Goal: Information Seeking & Learning: Compare options

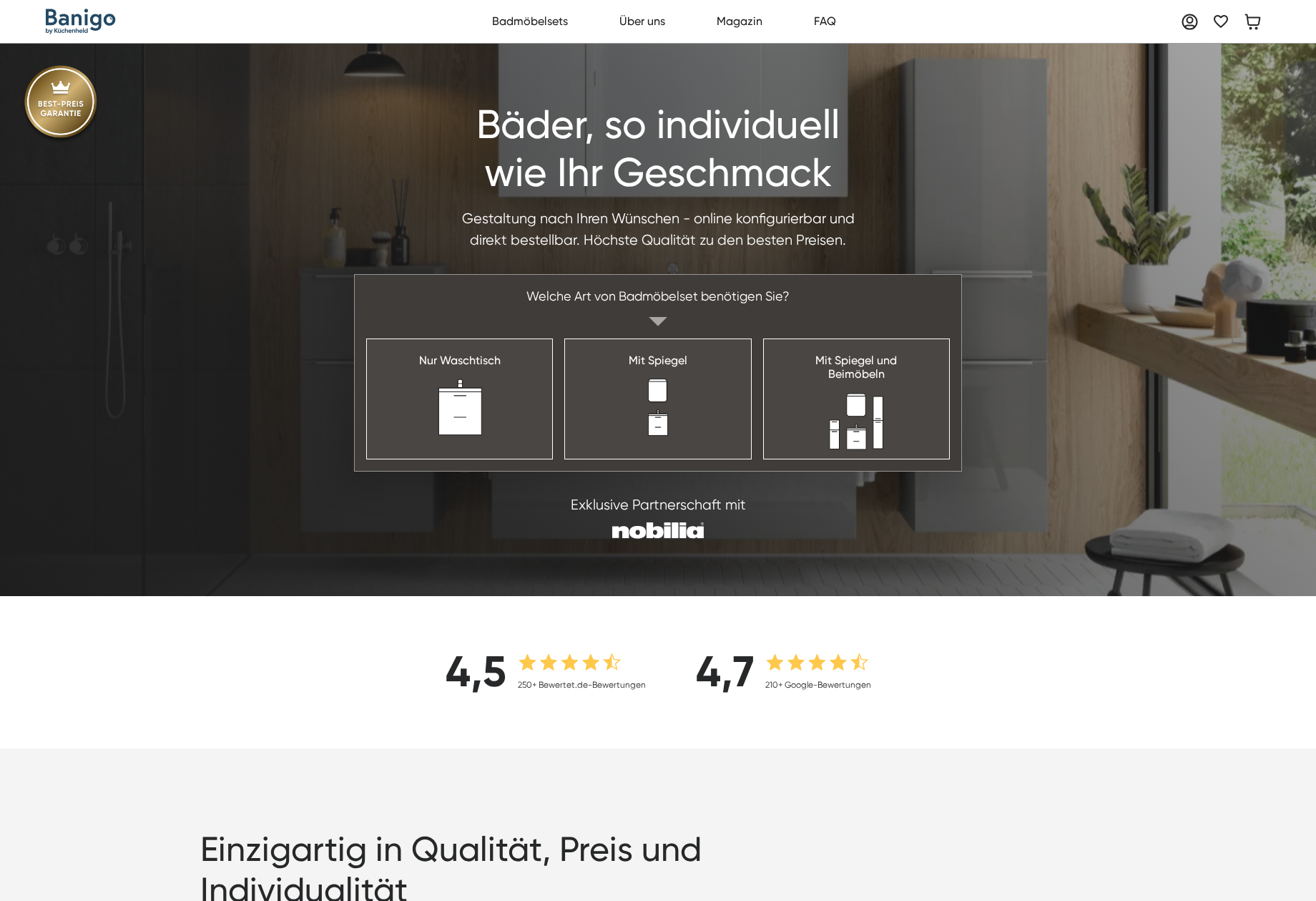
click at [106, 17] on img "home" at bounding box center [80, 22] width 70 height 26
click at [502, 378] on link "Nur Waschtisch" at bounding box center [459, 398] width 187 height 120
click at [680, 398] on link "Mit Spiegel" at bounding box center [658, 398] width 187 height 120
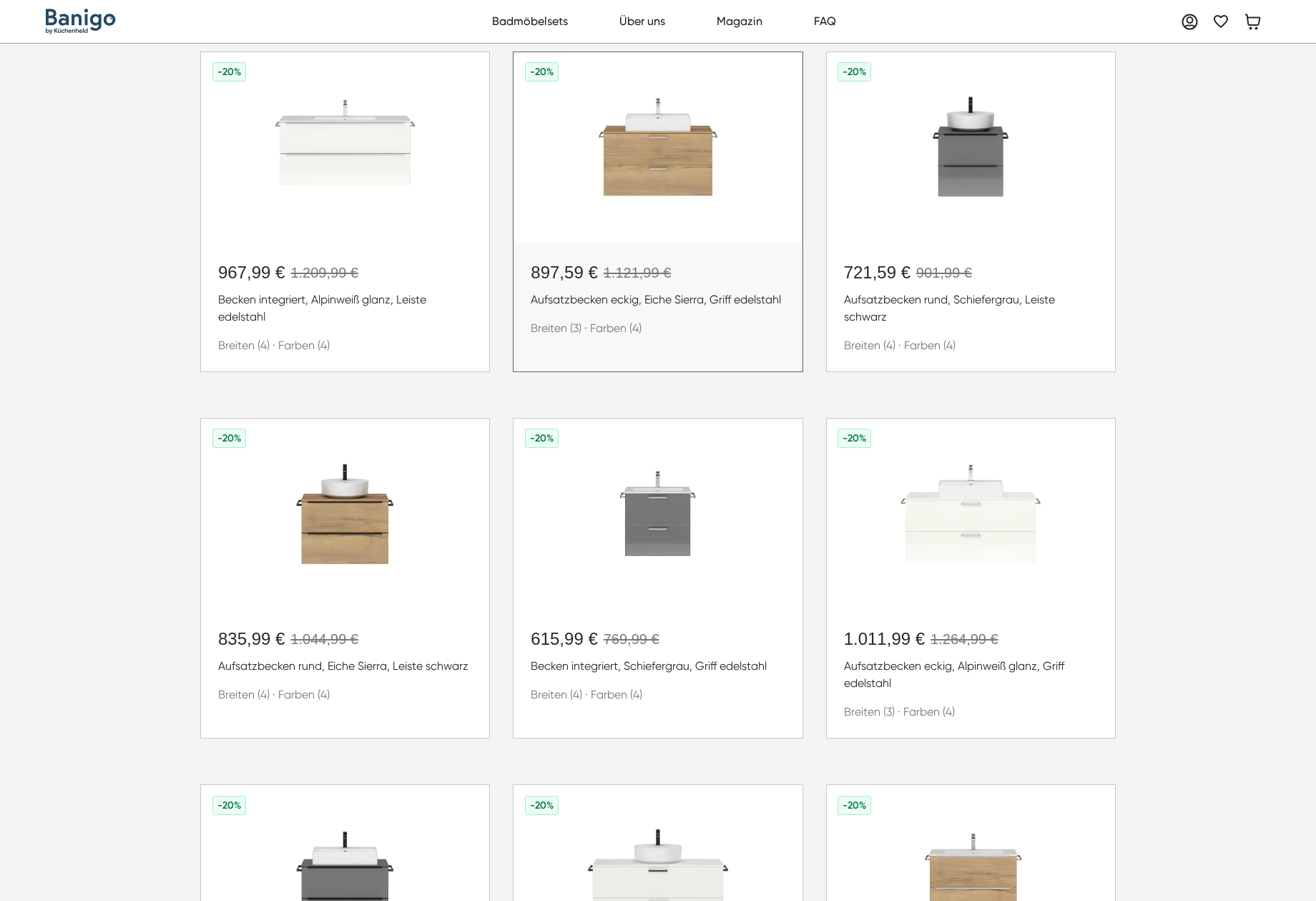
scroll to position [501, 0]
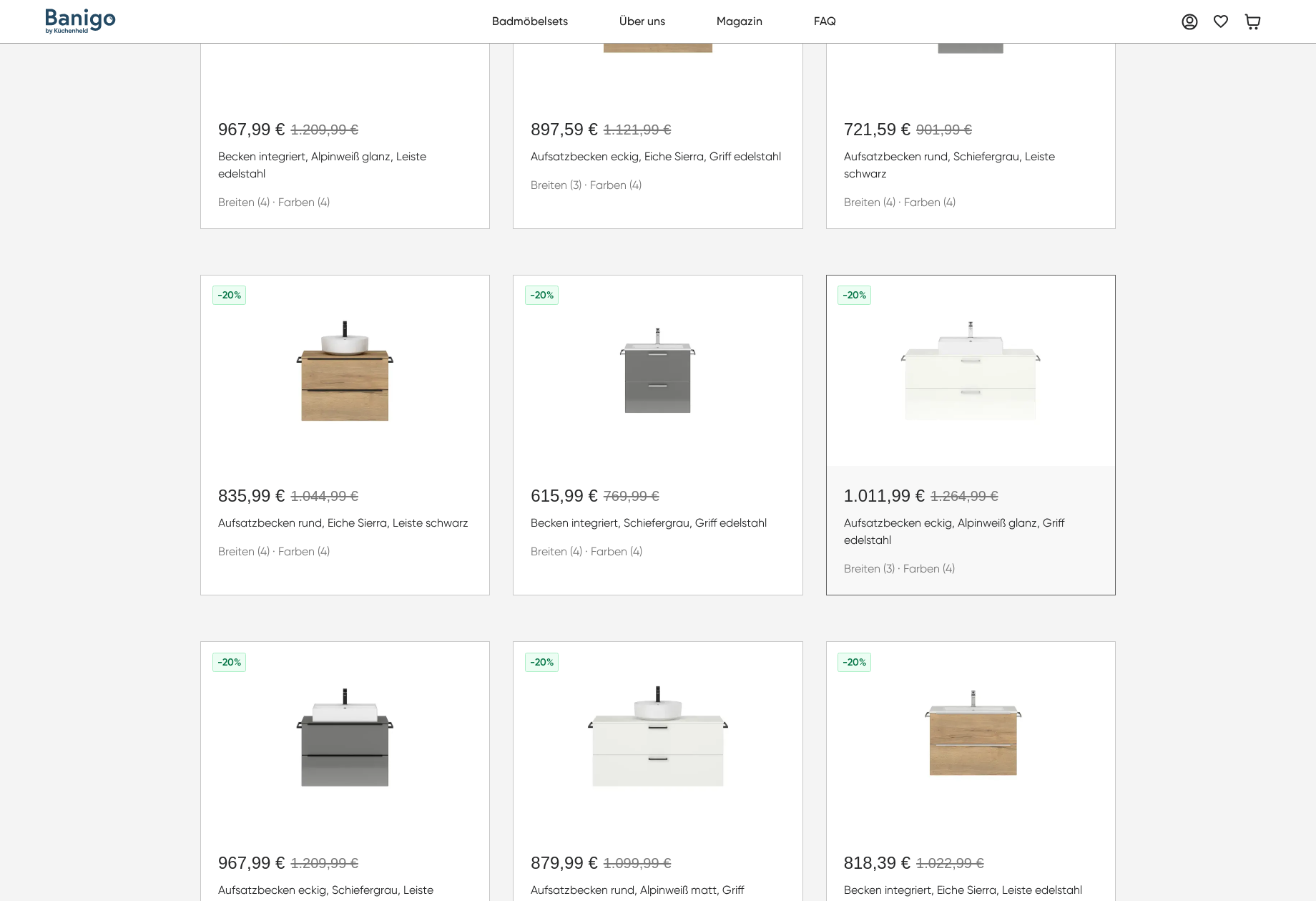
click at [996, 387] on img at bounding box center [971, 370] width 288 height 190
click at [680, 390] on img at bounding box center [658, 370] width 288 height 190
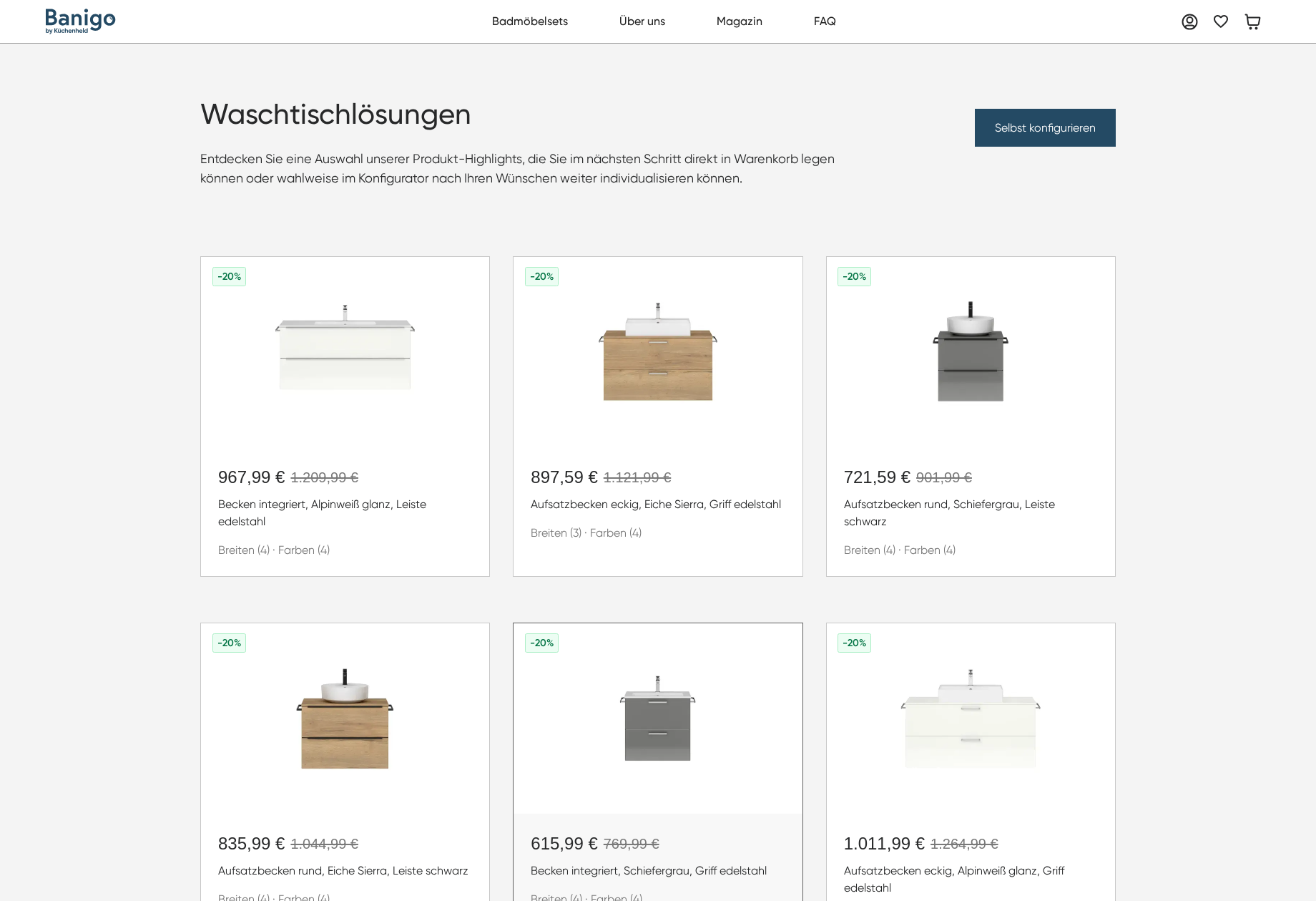
scroll to position [72, 0]
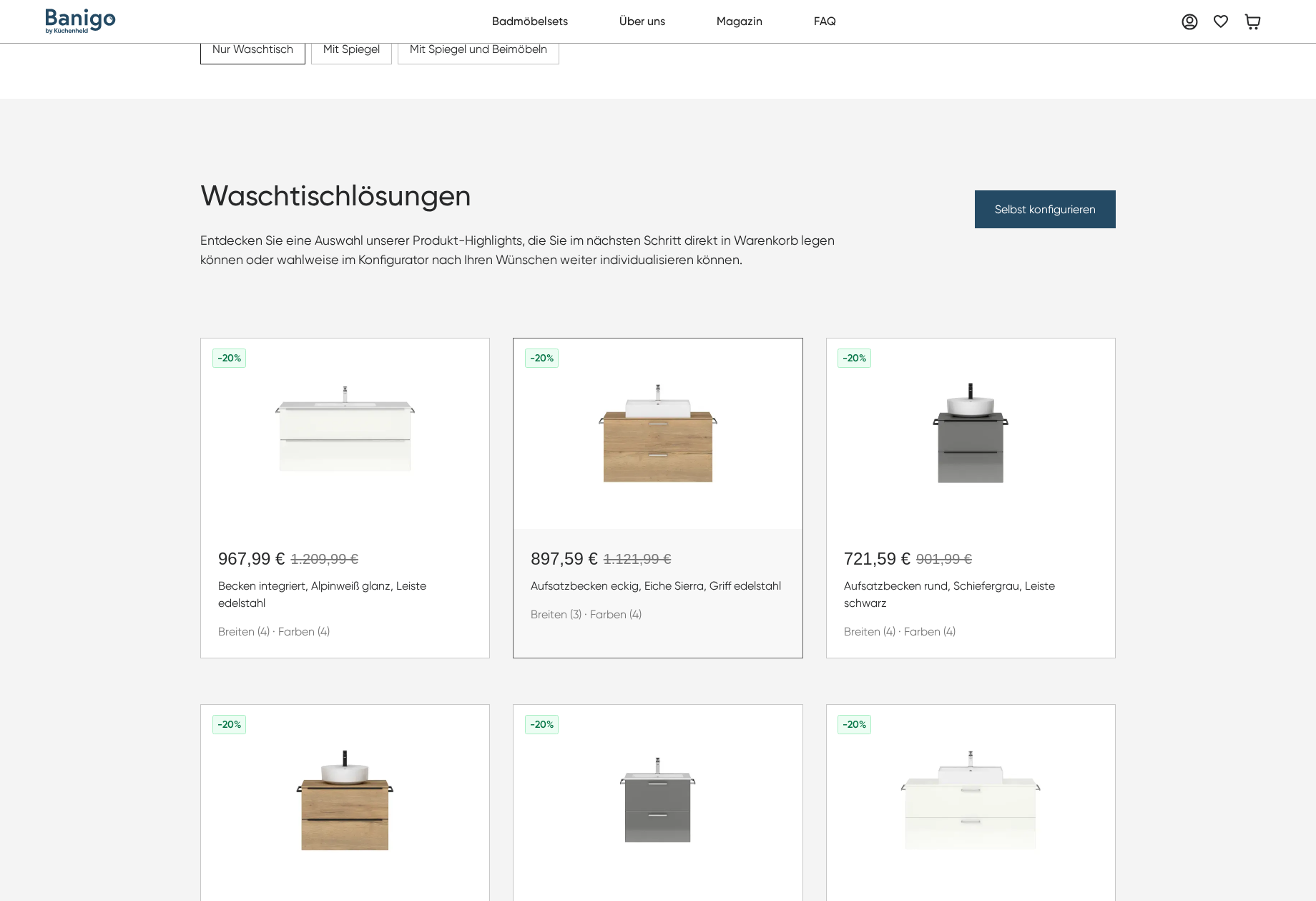
click at [678, 458] on img at bounding box center [658, 434] width 288 height 190
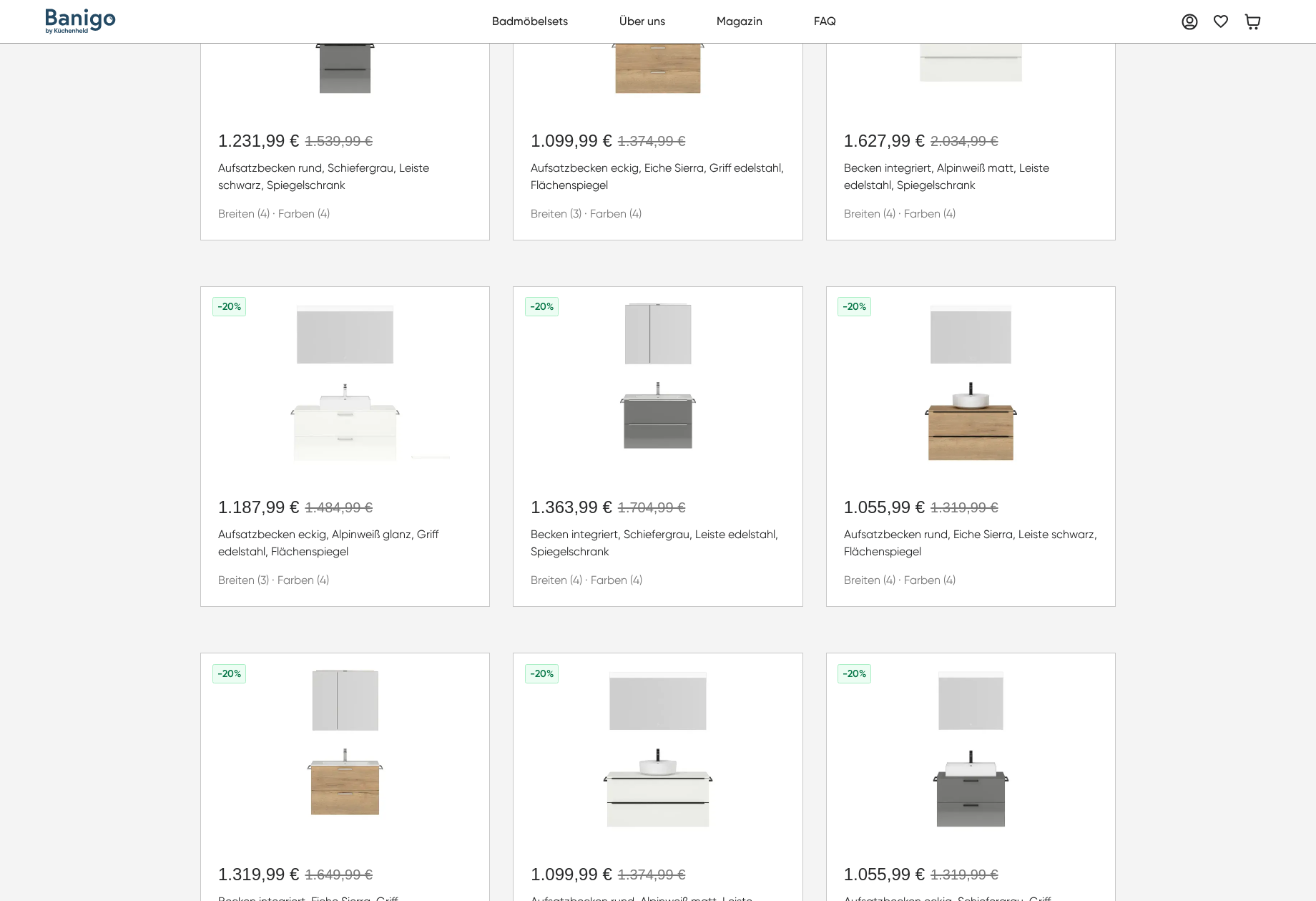
scroll to position [357, 0]
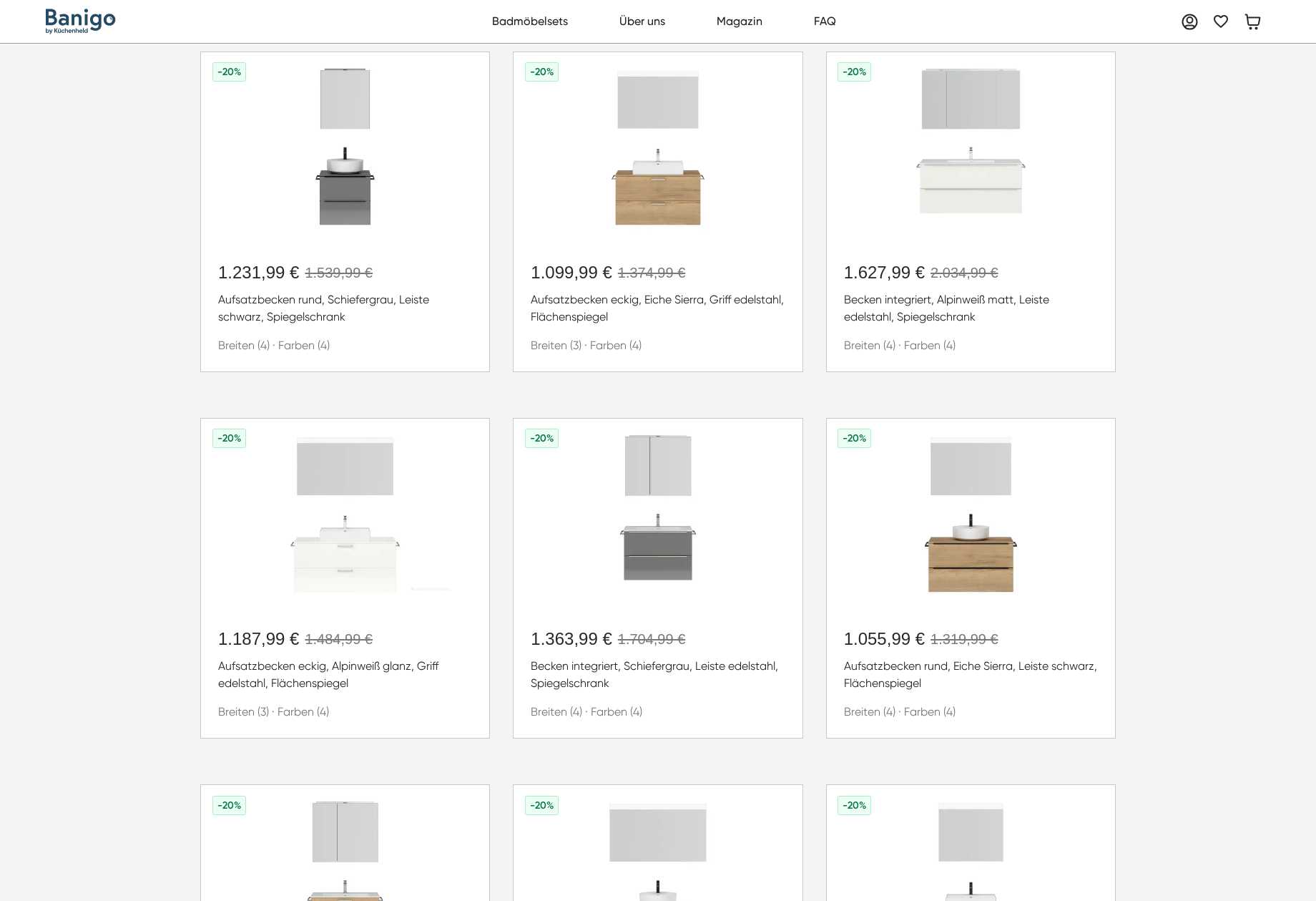
click at [649, 379] on div "-20% 1.231,99 € 1.539,99 € Aufsatzbecken rund, Schiefergrau, Leiste schwarz, Sp…" at bounding box center [658, 579] width 915 height 1054
click at [654, 329] on div "1.099,99 € 1.374,99 € Aufsatzbecken eckig, Eiche Sierra, Griff edelstahl, Fläch…" at bounding box center [658, 306] width 254 height 94
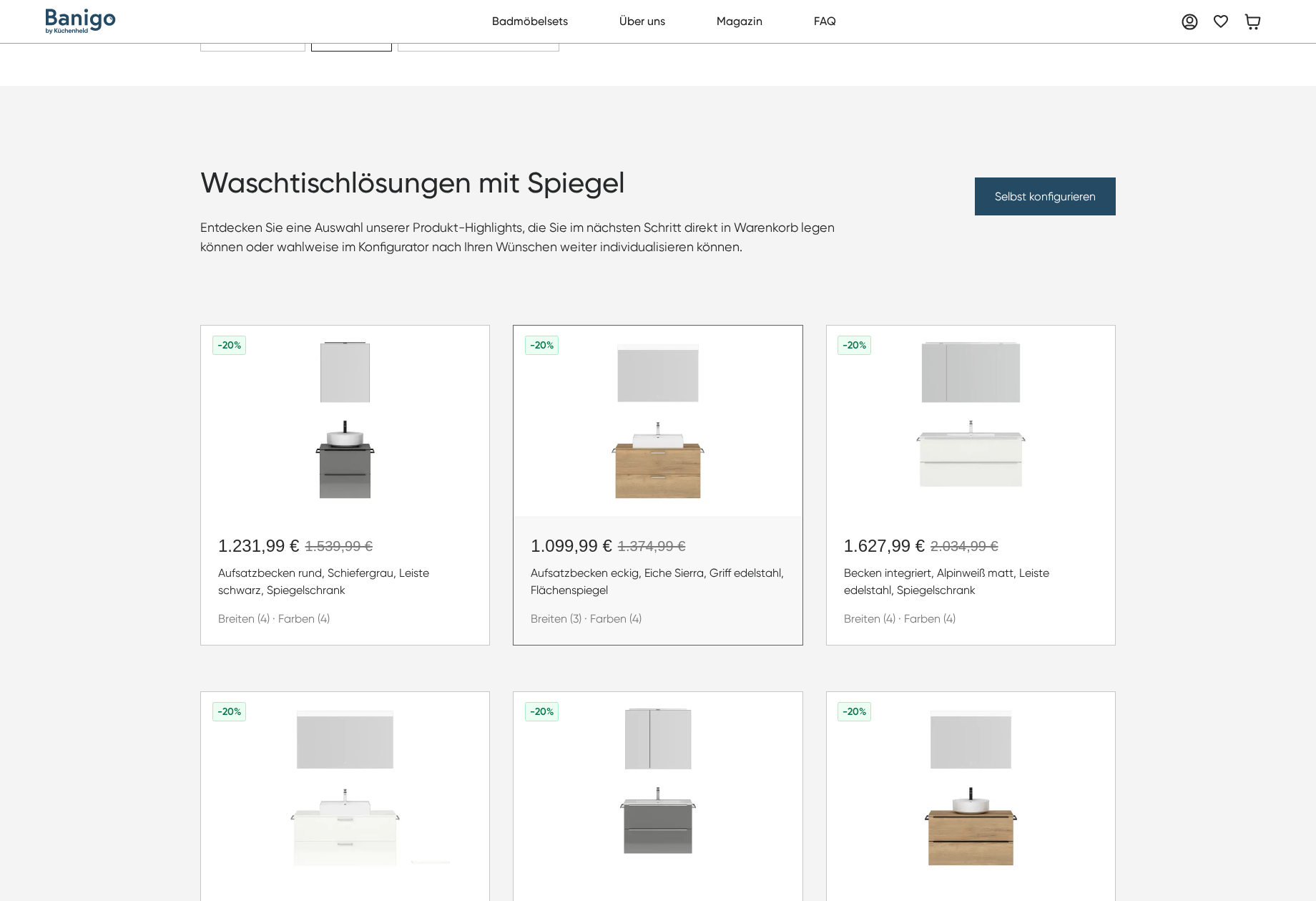
scroll to position [72, 0]
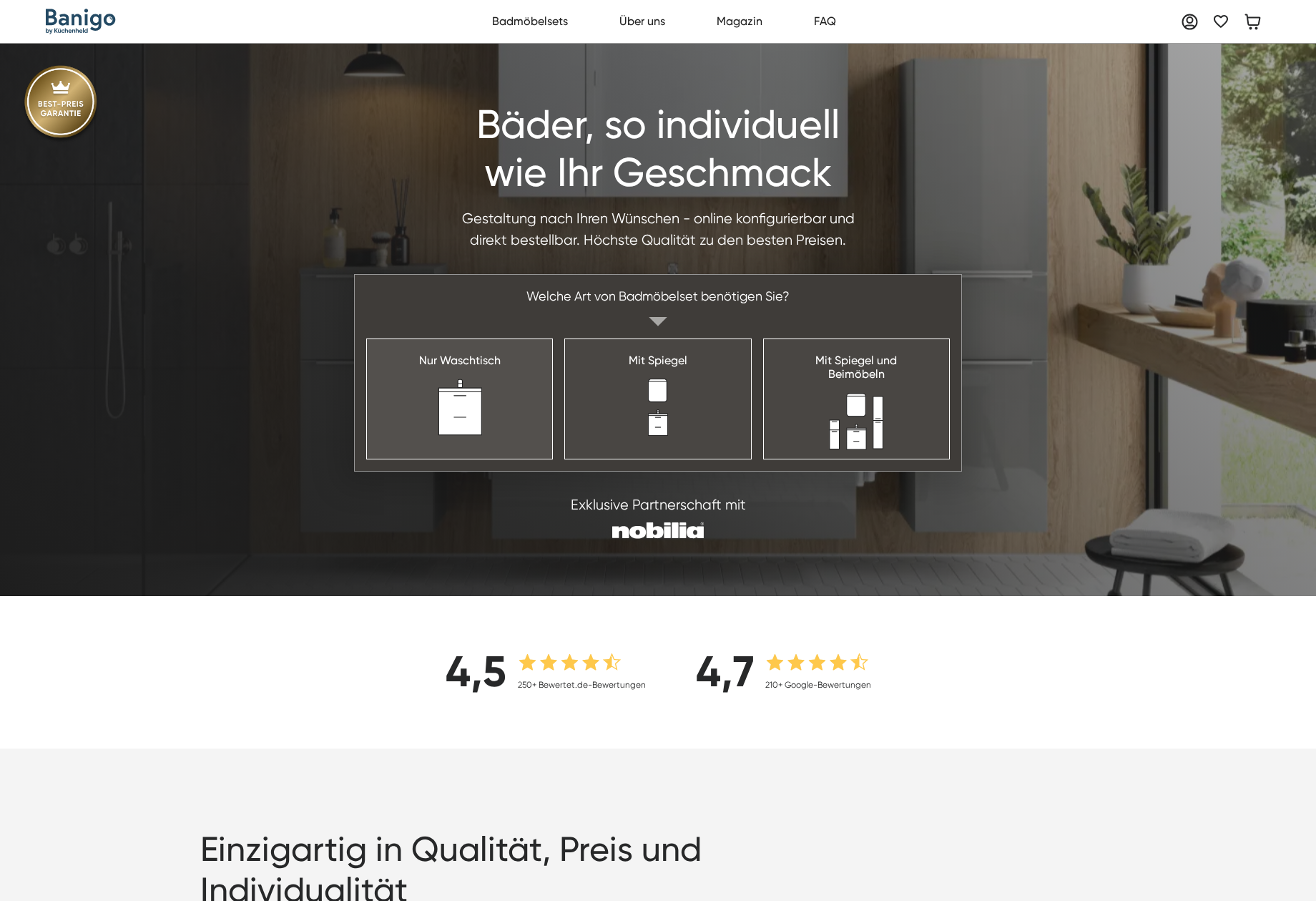
click at [478, 420] on img at bounding box center [459, 407] width 46 height 57
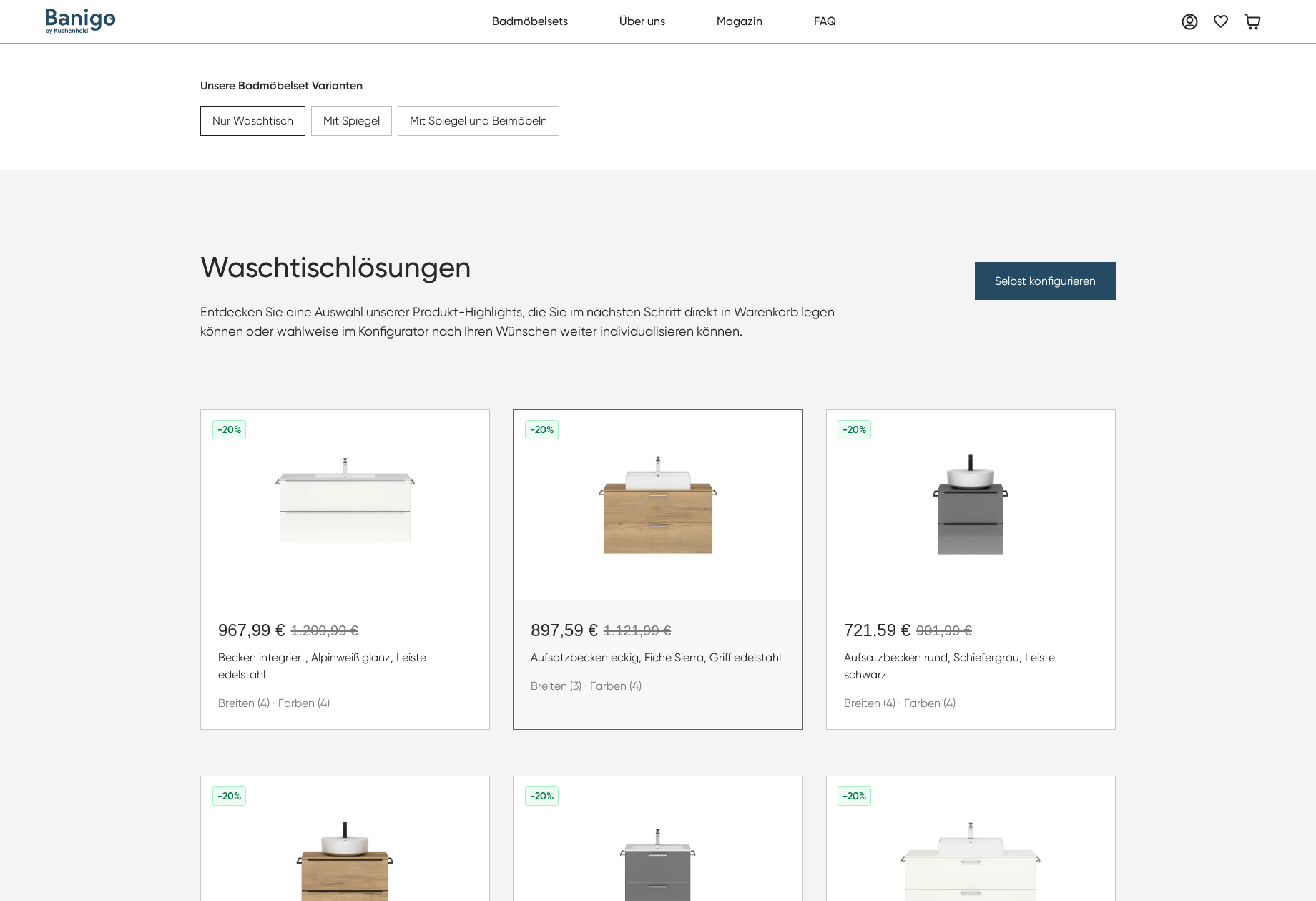
click at [648, 479] on img at bounding box center [658, 505] width 288 height 190
click at [80, 14] on img "home" at bounding box center [80, 22] width 70 height 26
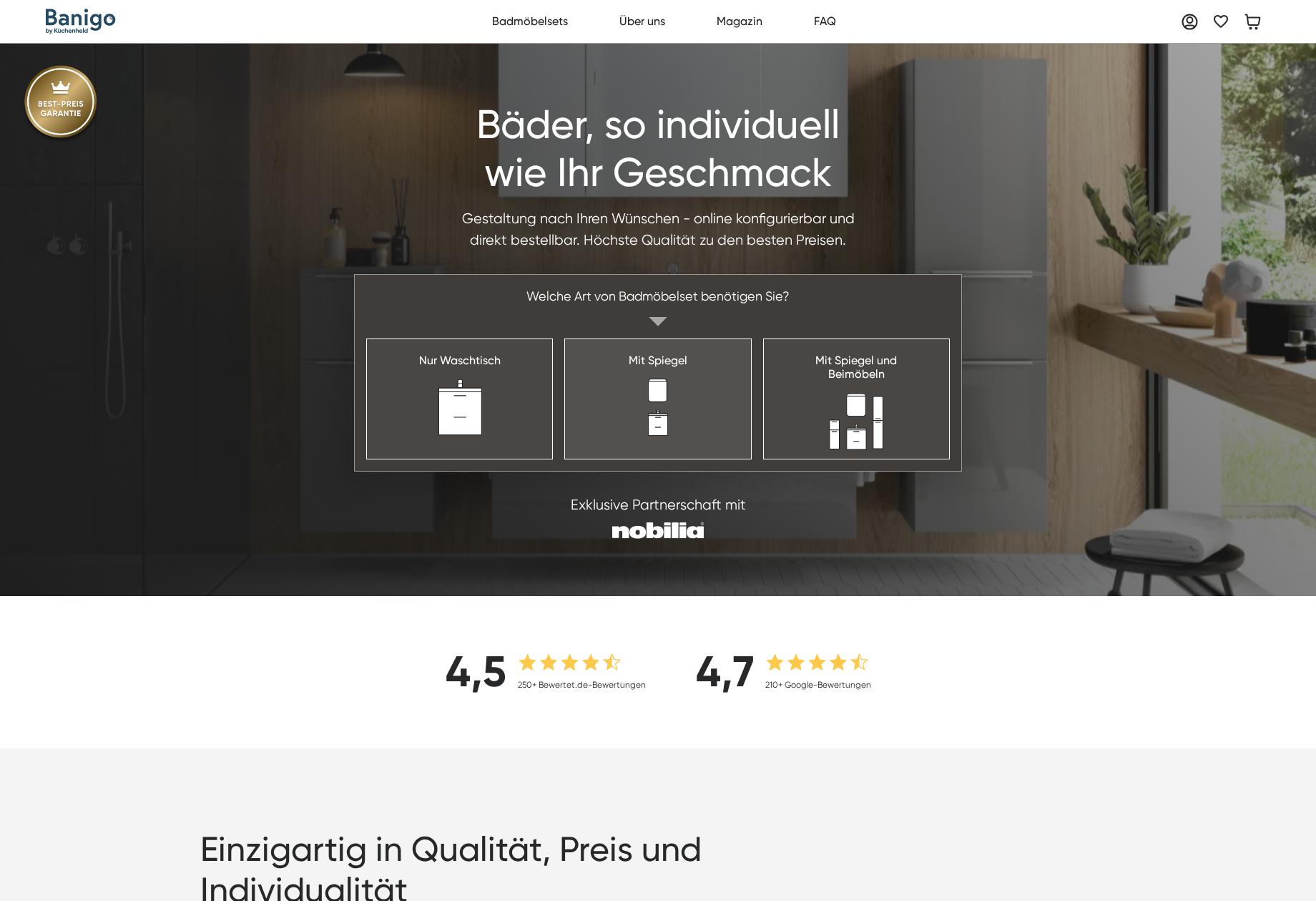
click at [681, 403] on link "Mit Spiegel" at bounding box center [658, 398] width 187 height 120
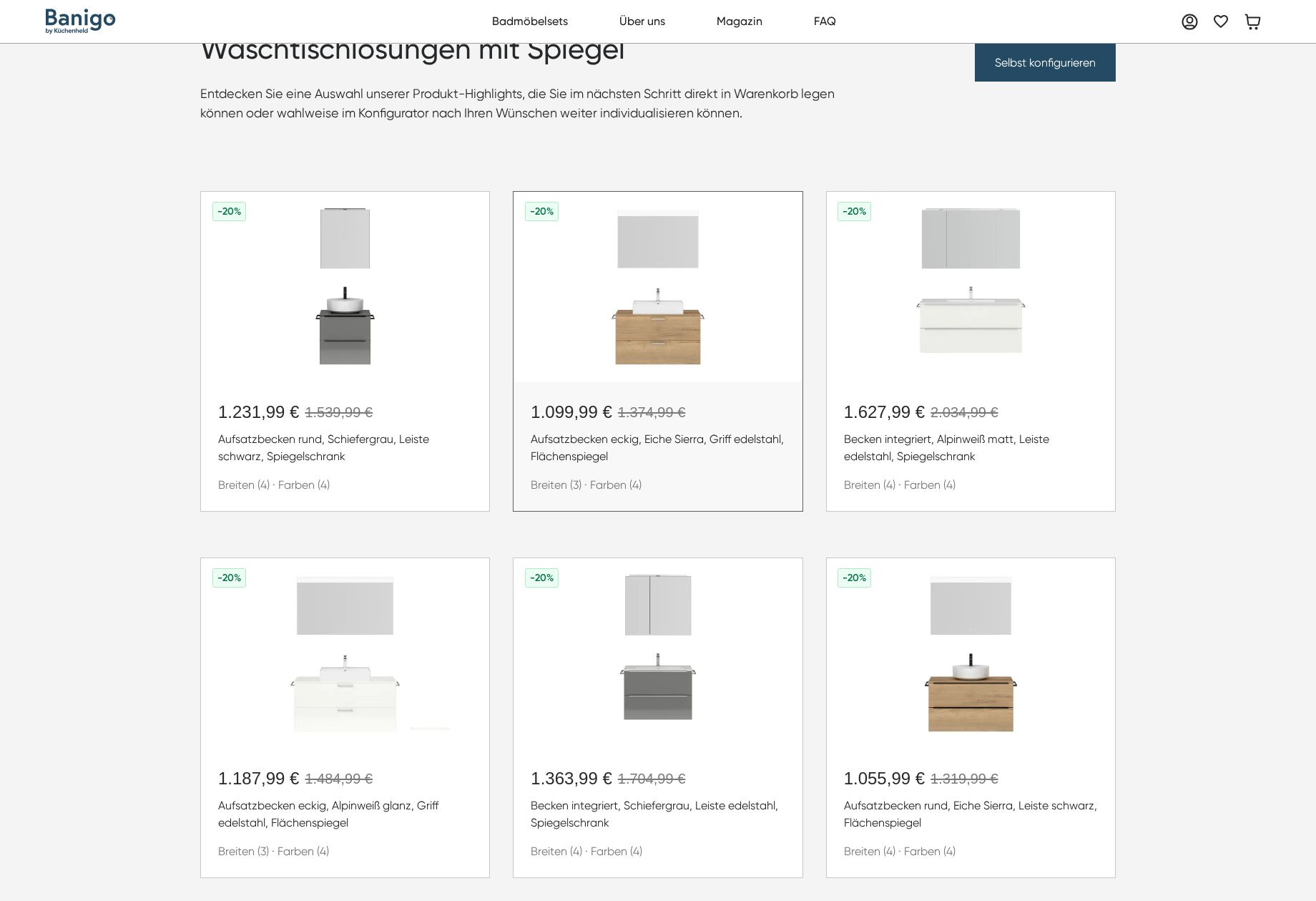
scroll to position [215, 0]
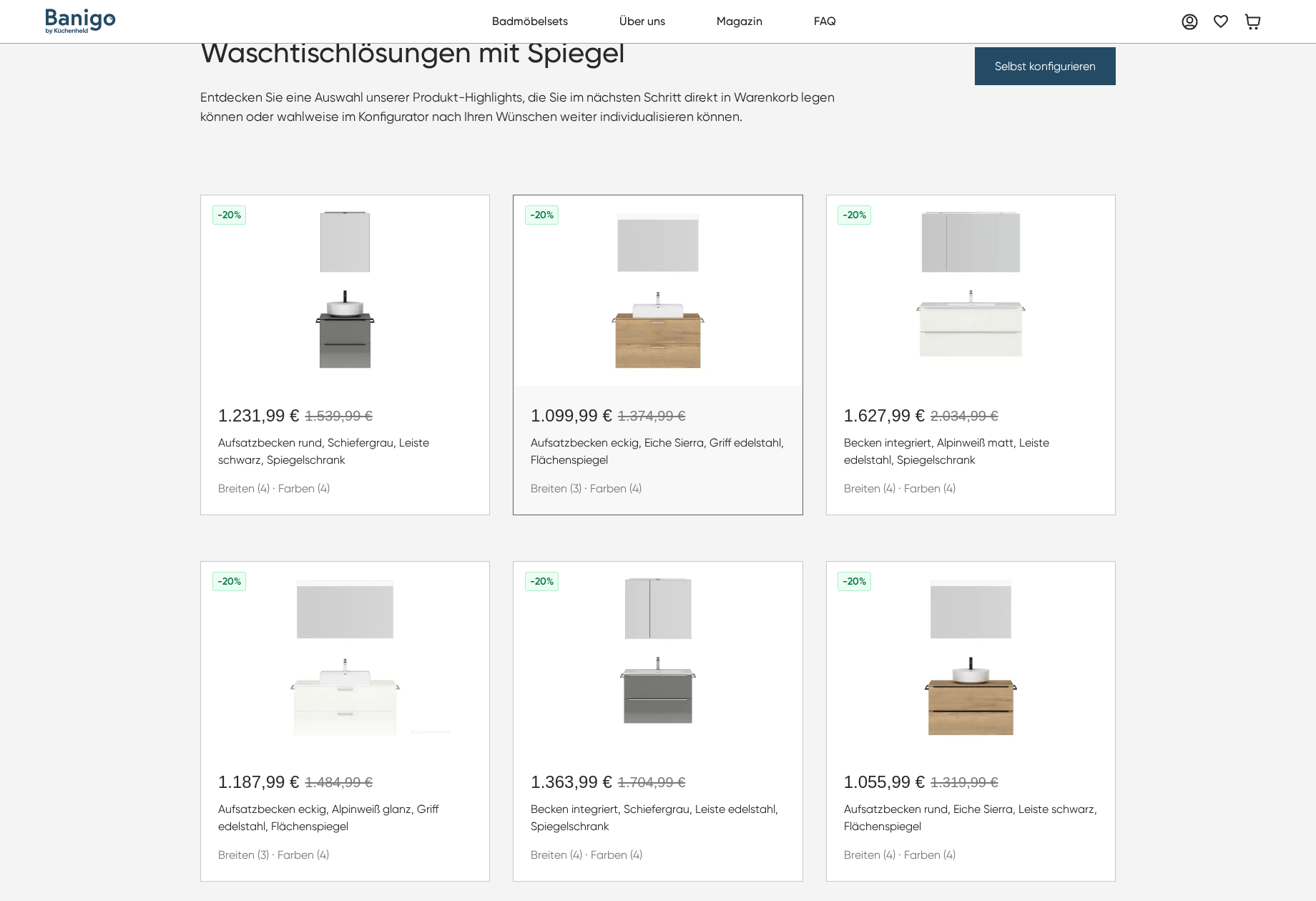
click at [657, 292] on img at bounding box center [658, 291] width 288 height 190
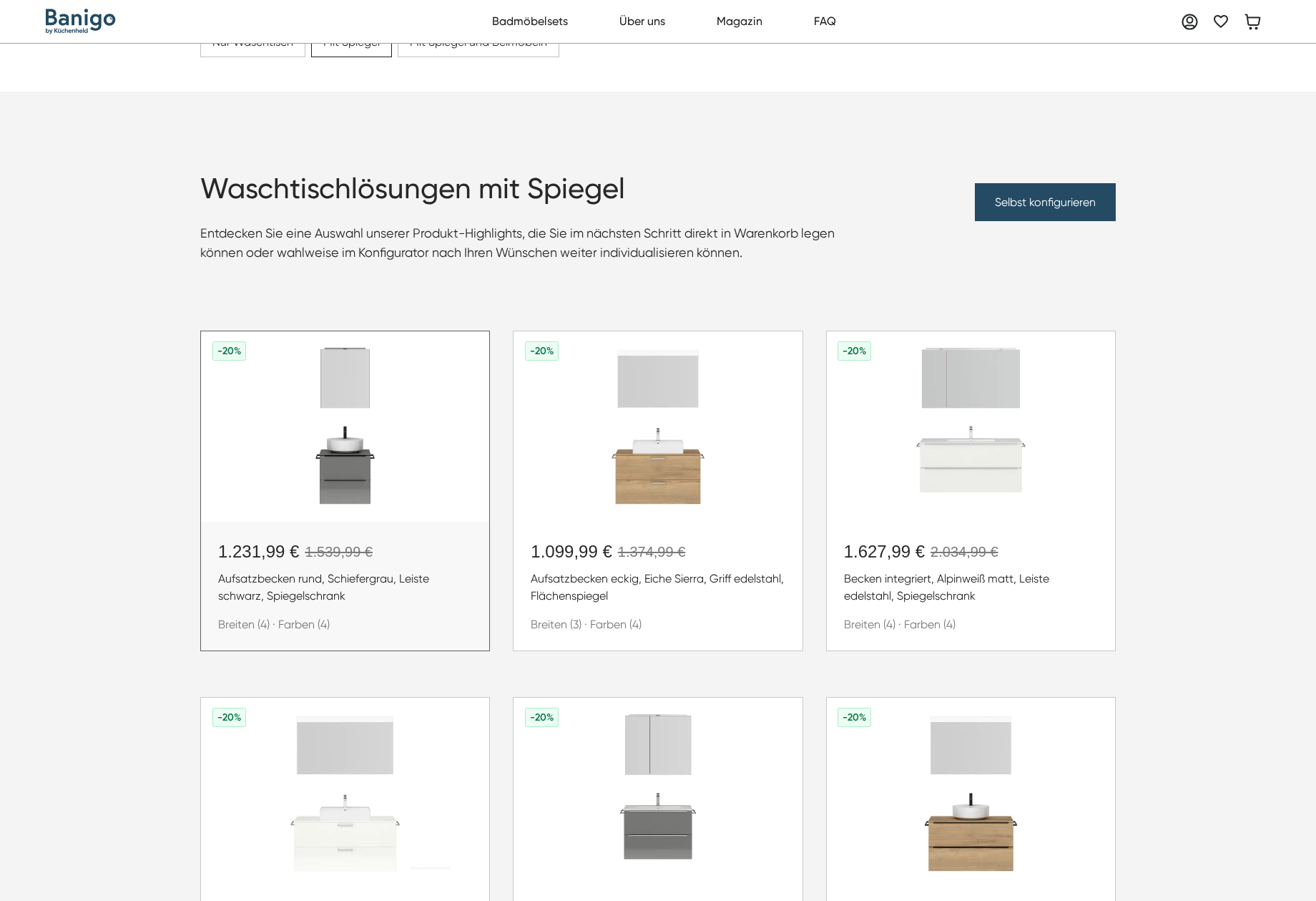
scroll to position [0, 0]
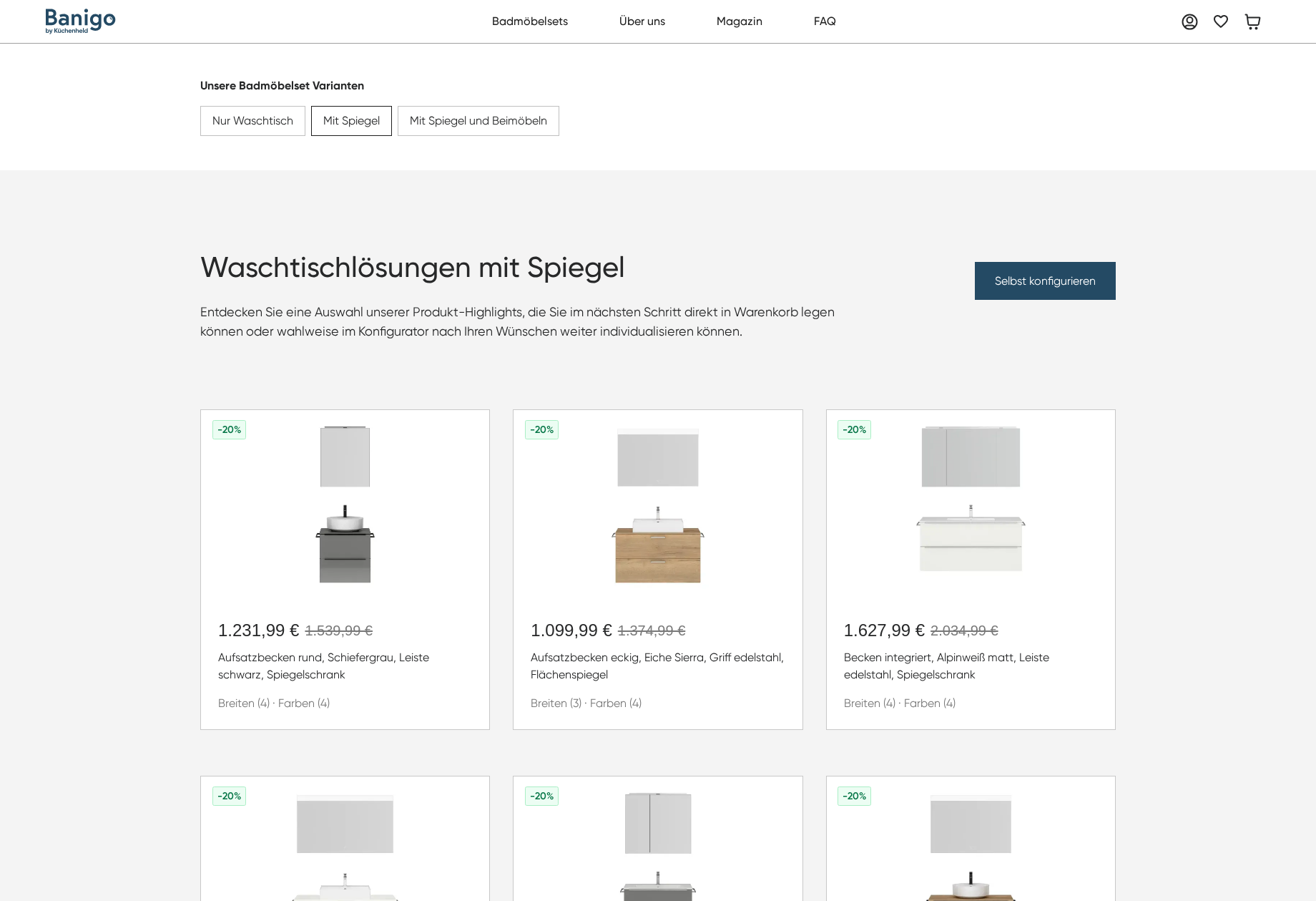
click at [100, 6] on div "Badmöbelsets Mein Account Merkliste Über uns Magazin FAQ 0" at bounding box center [658, 22] width 1316 height 43
click at [100, 12] on img "home" at bounding box center [80, 22] width 70 height 26
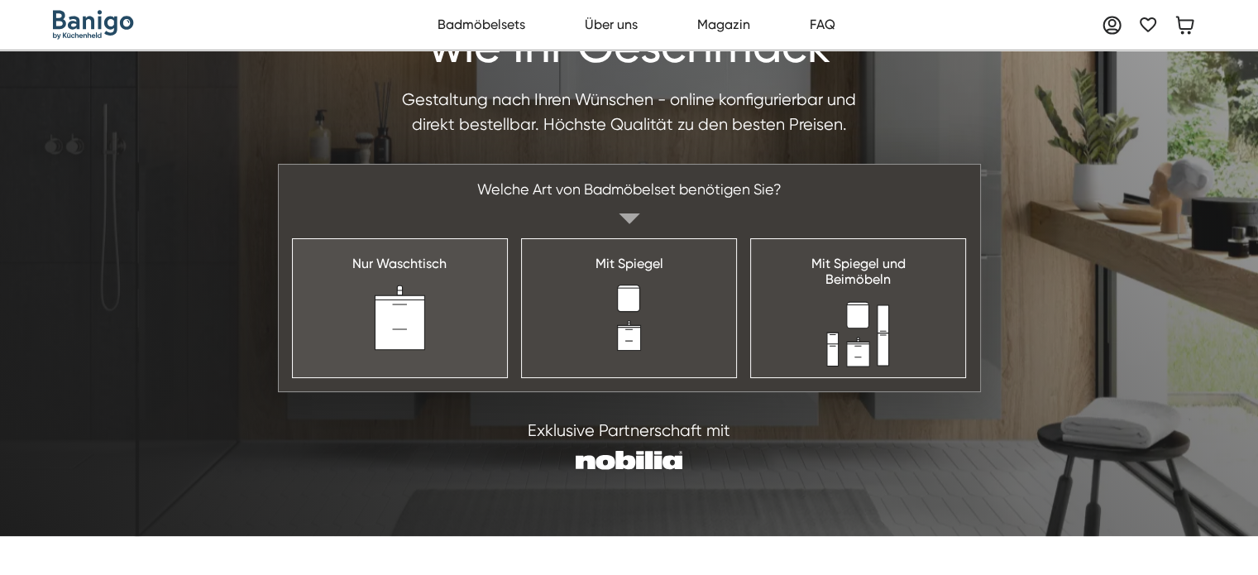
scroll to position [165, 0]
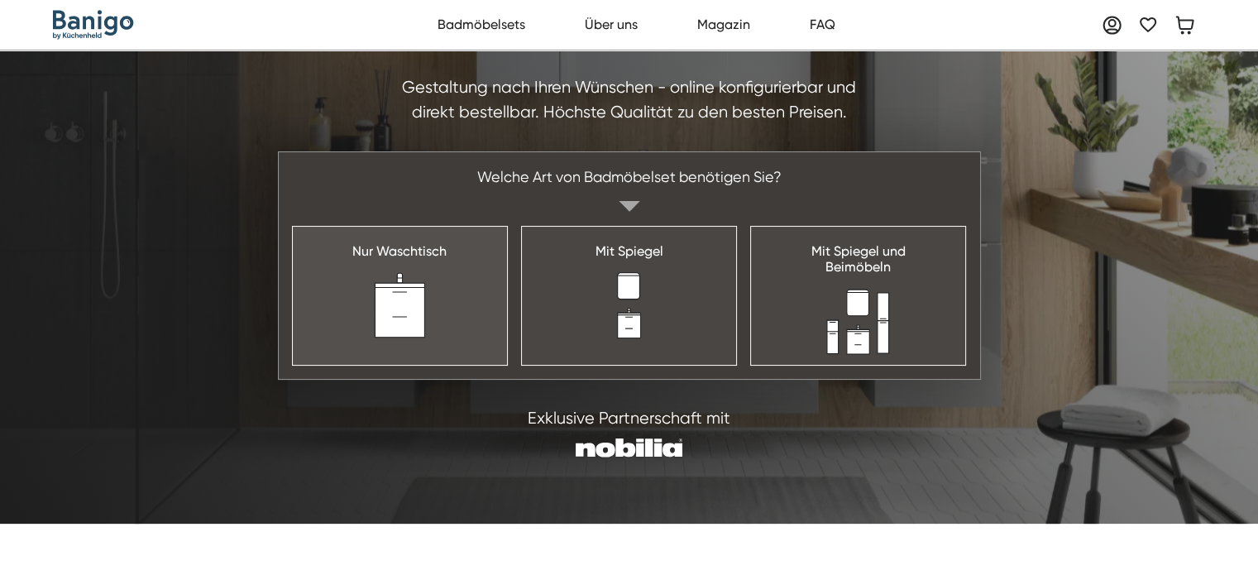
click at [421, 307] on img at bounding box center [399, 305] width 53 height 66
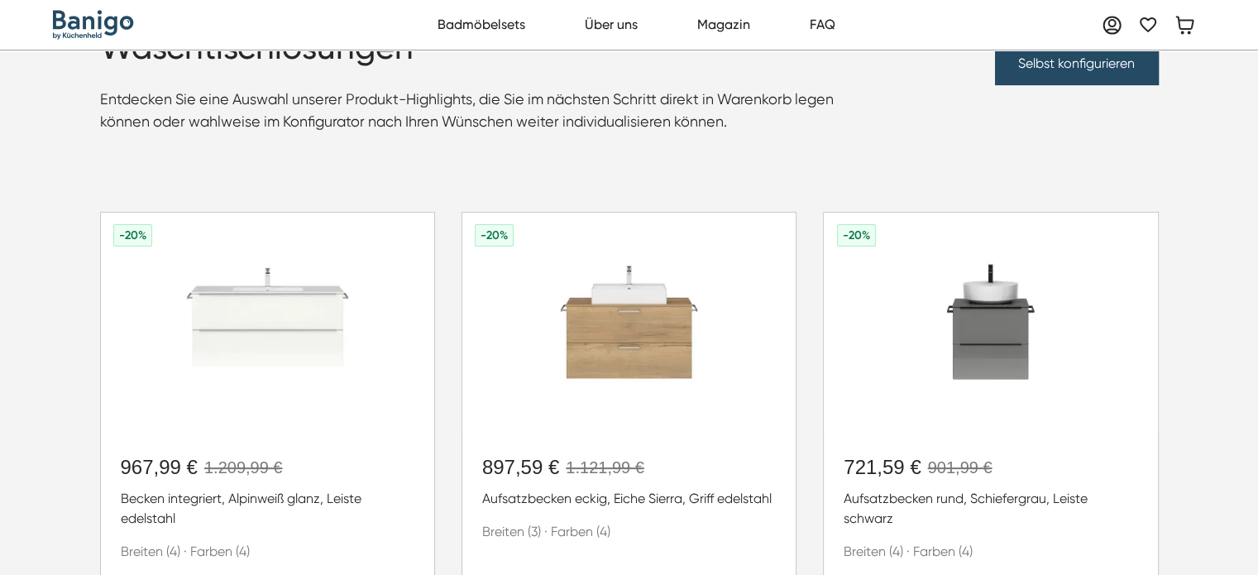
scroll to position [165, 0]
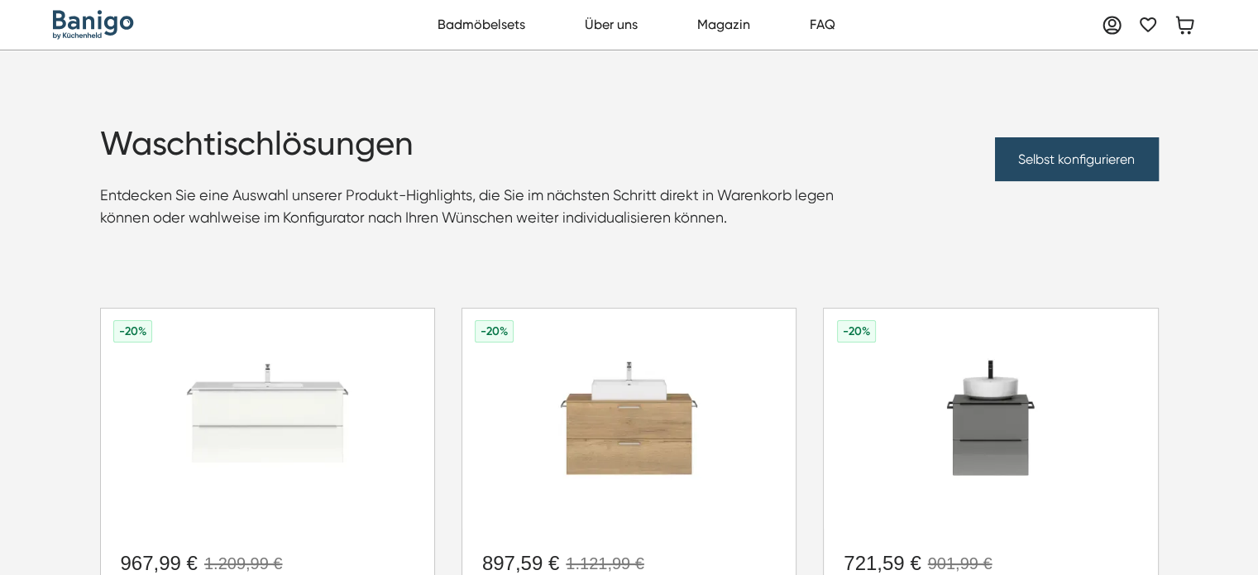
click at [90, 21] on img "home" at bounding box center [93, 25] width 81 height 30
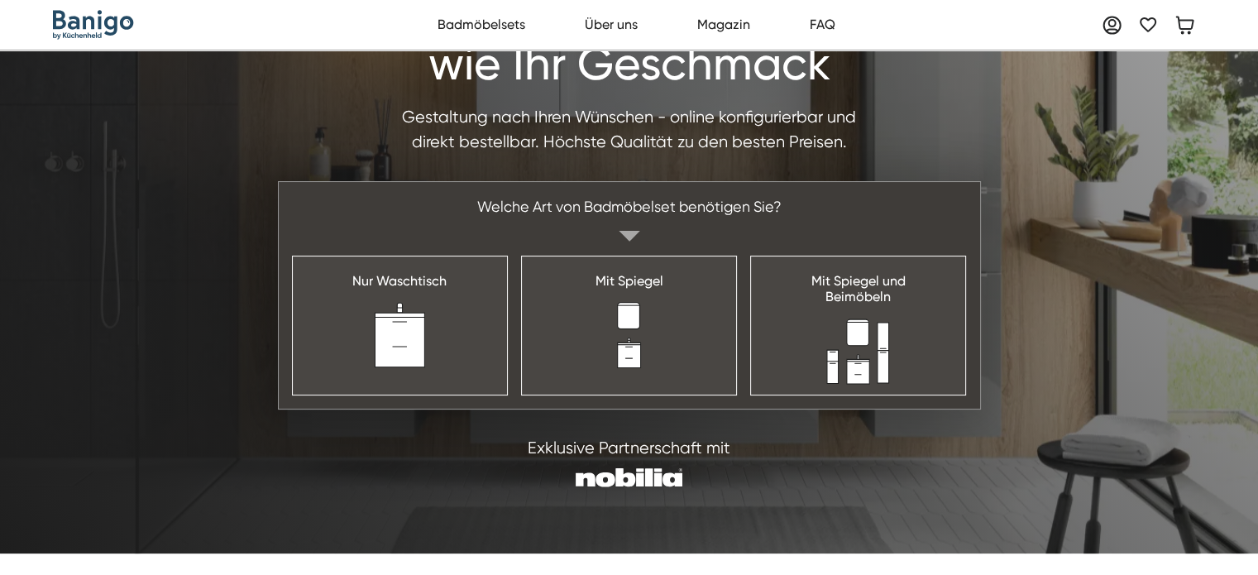
scroll to position [248, 0]
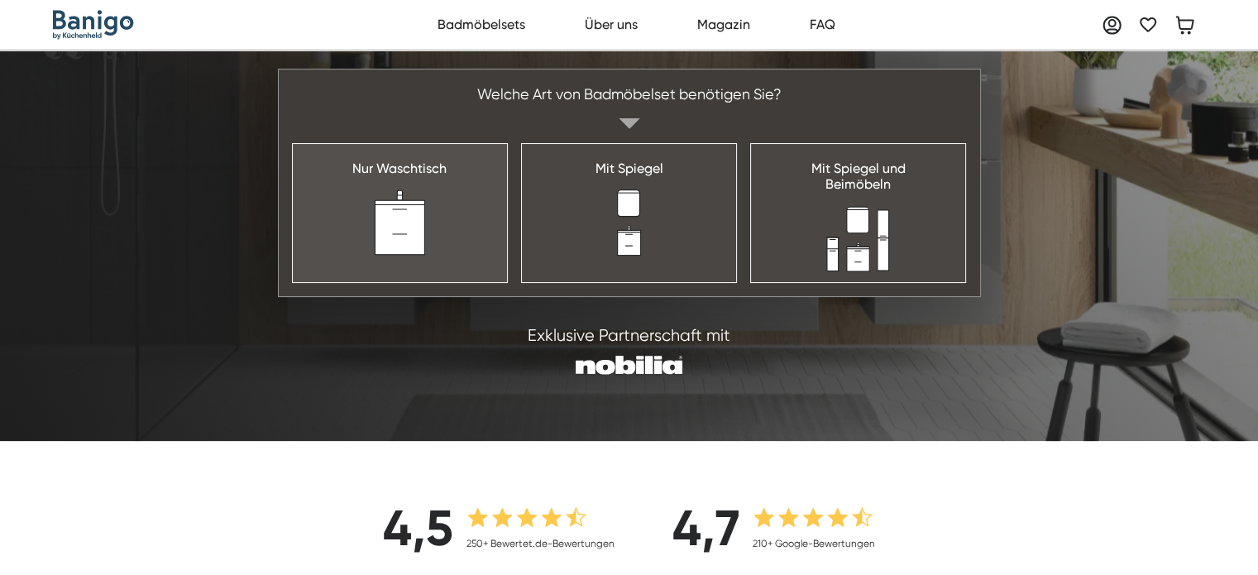
click at [428, 195] on link "Nur Waschtisch" at bounding box center [400, 212] width 216 height 139
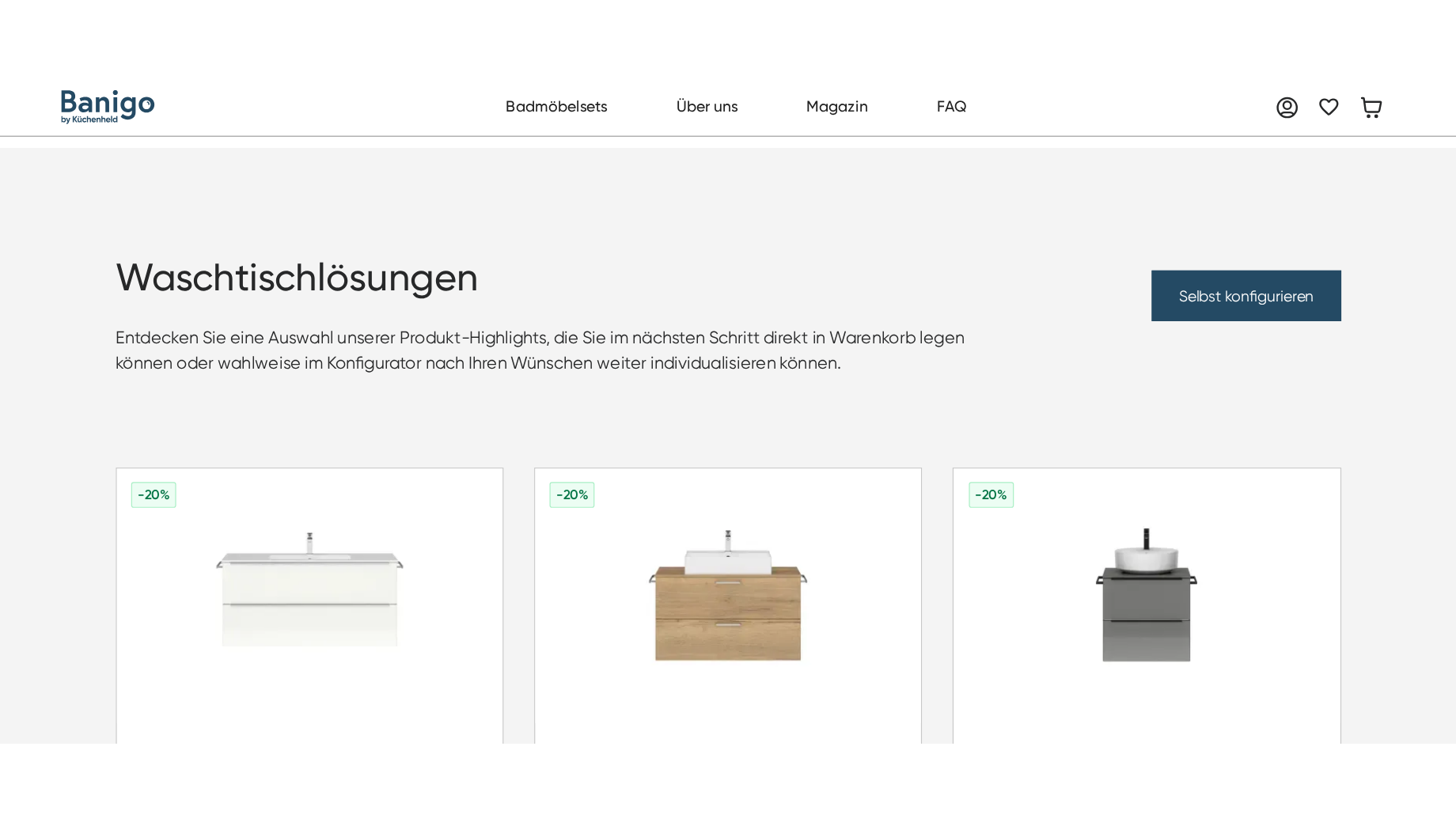
scroll to position [317, 0]
